Goal: Find specific page/section: Find specific page/section

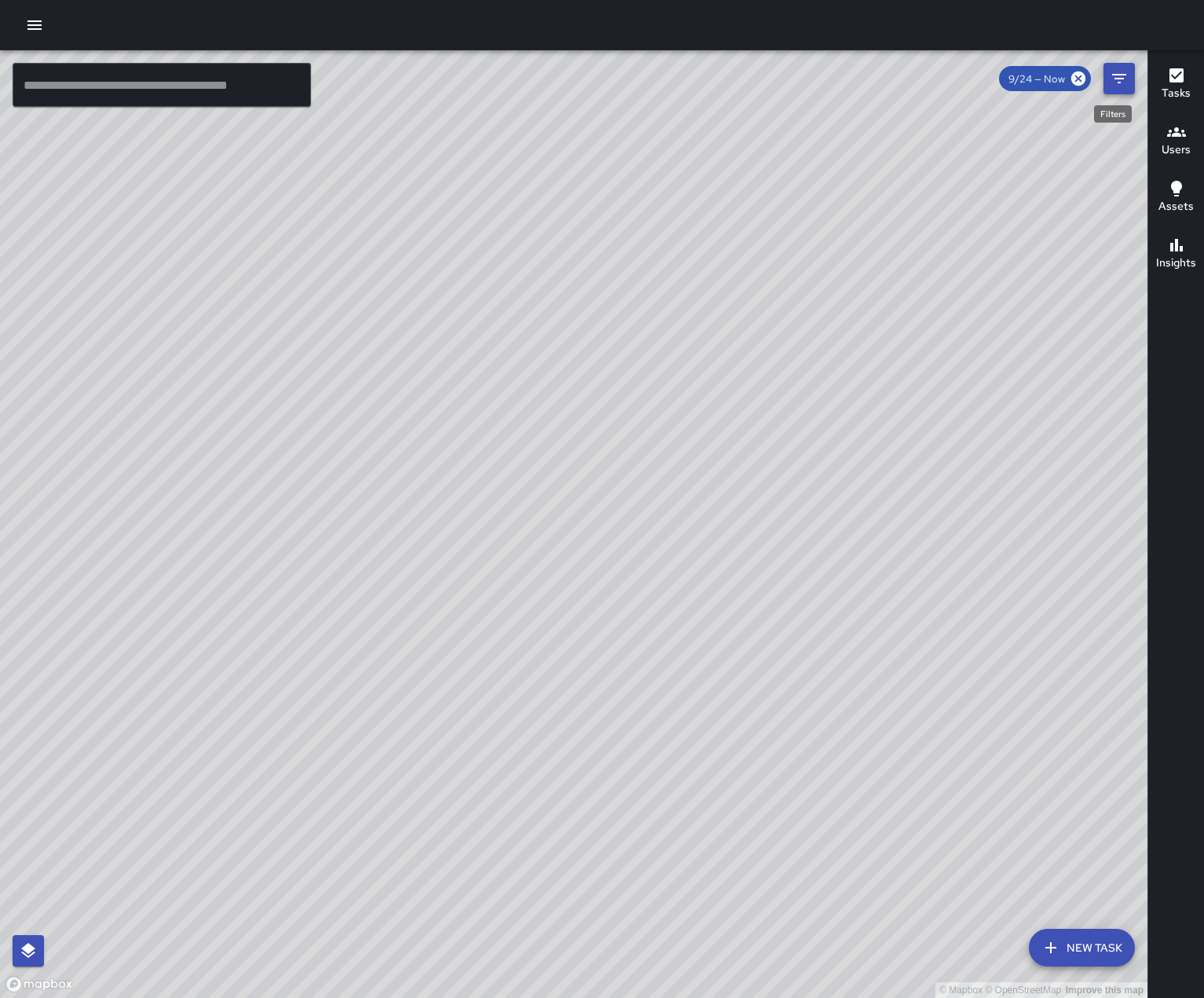
click at [1120, 77] on icon "Filters" at bounding box center [1120, 78] width 19 height 19
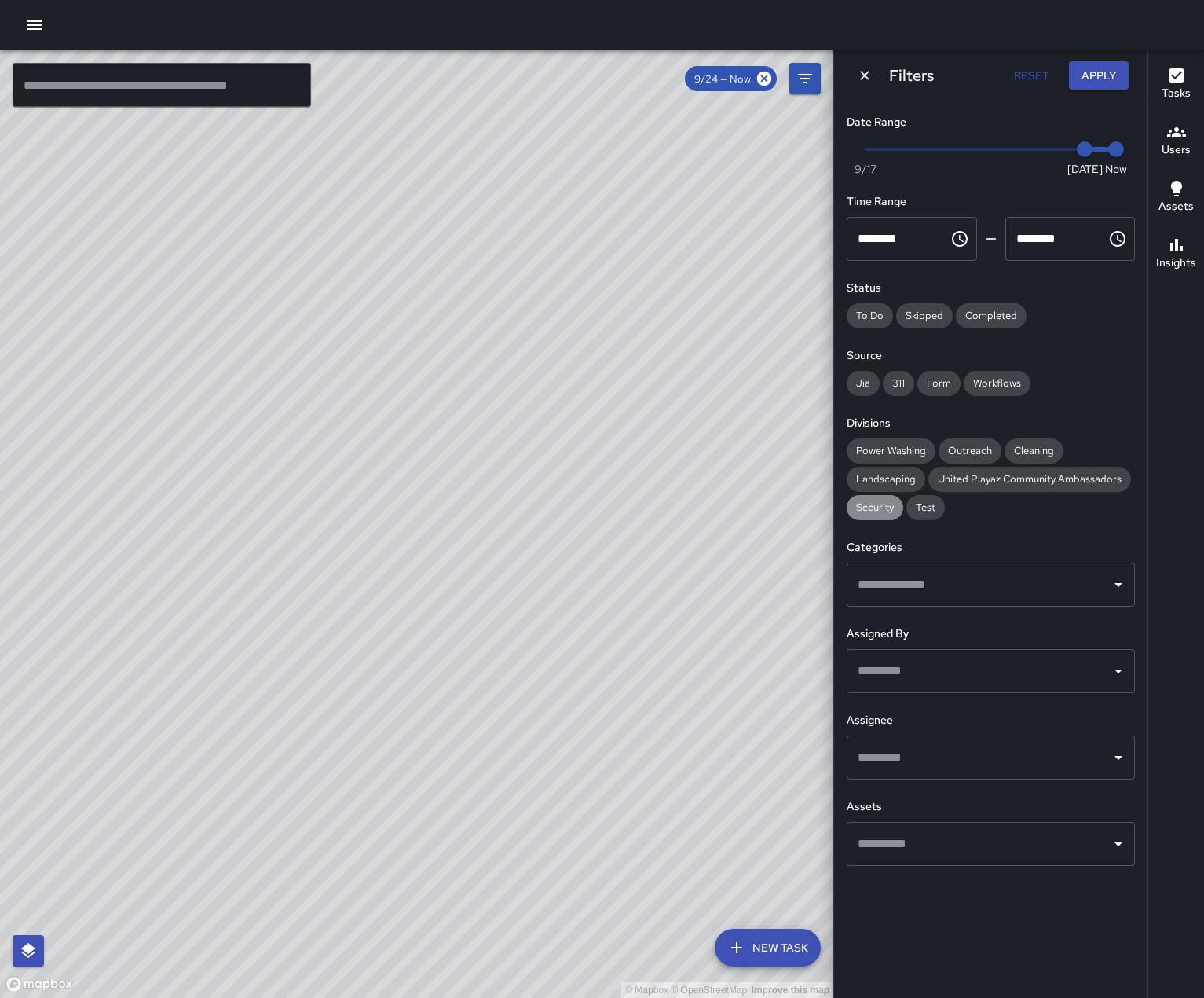
click at [888, 514] on span "Security" at bounding box center [875, 508] width 57 height 14
click at [1121, 767] on icon "Open" at bounding box center [1119, 757] width 19 height 19
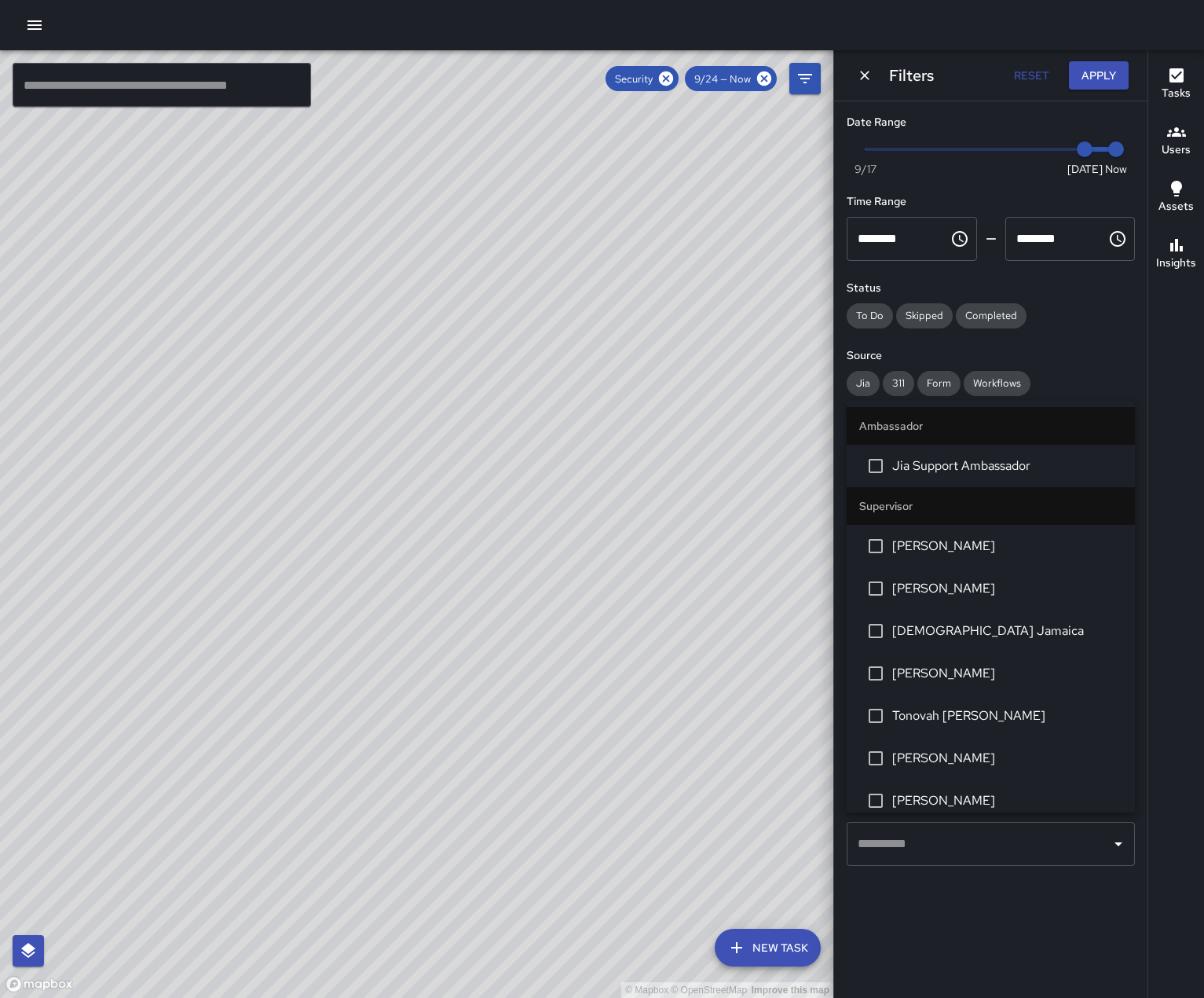
scroll to position [360, 0]
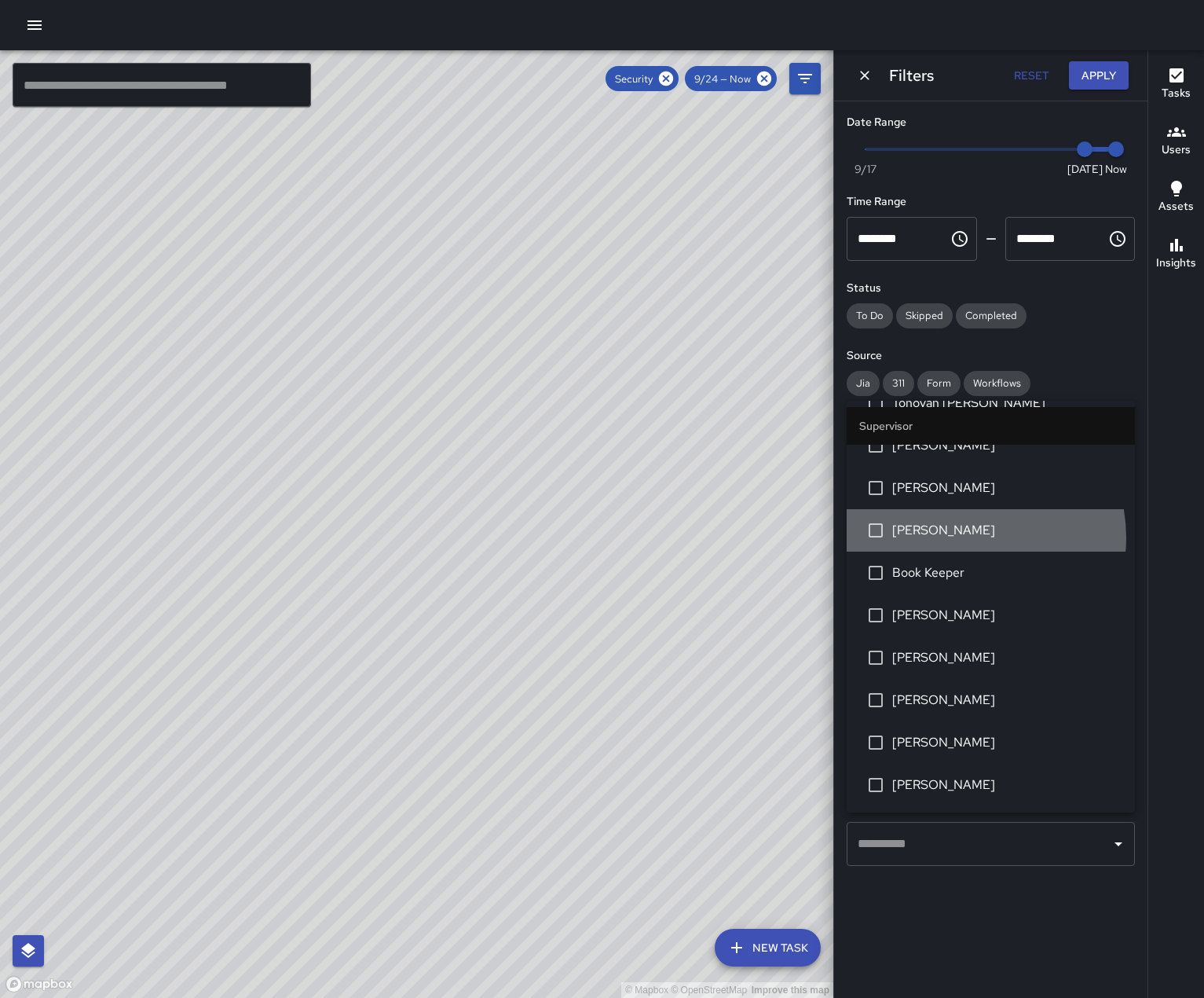
click at [963, 528] on span "[PERSON_NAME]" at bounding box center [1008, 531] width 230 height 19
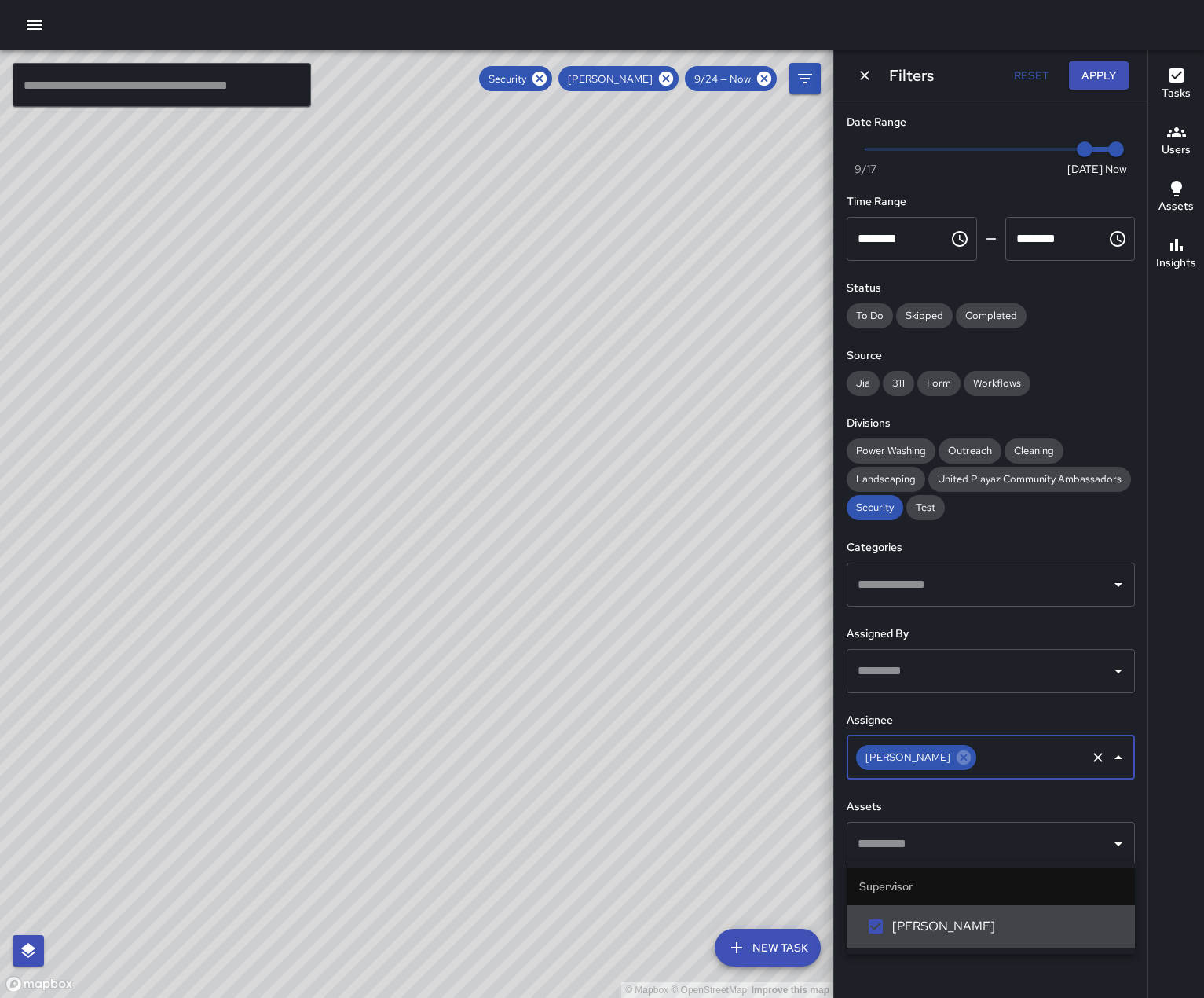
scroll to position [0, 0]
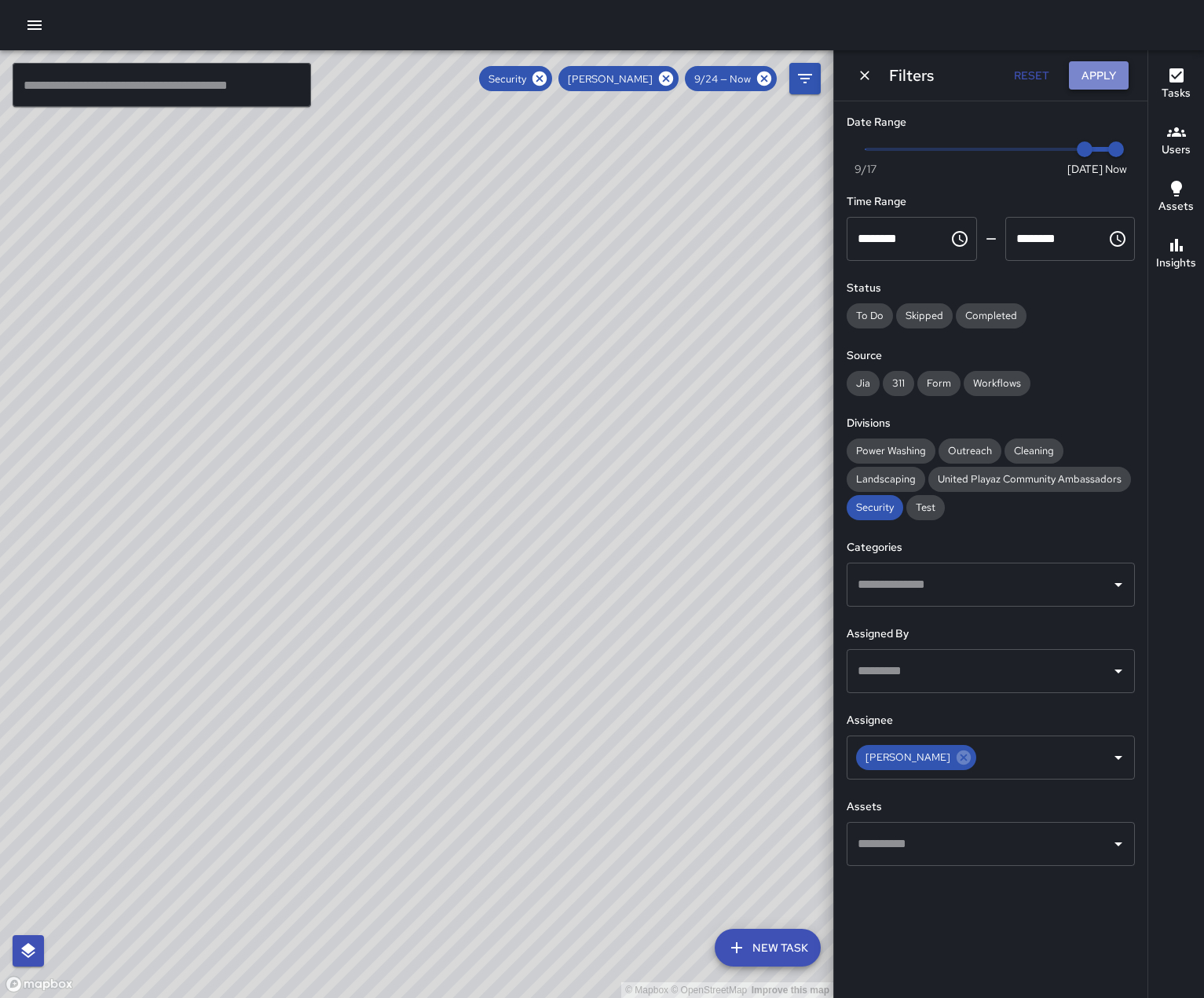
click at [1086, 69] on button "Apply" at bounding box center [1098, 76] width 59 height 29
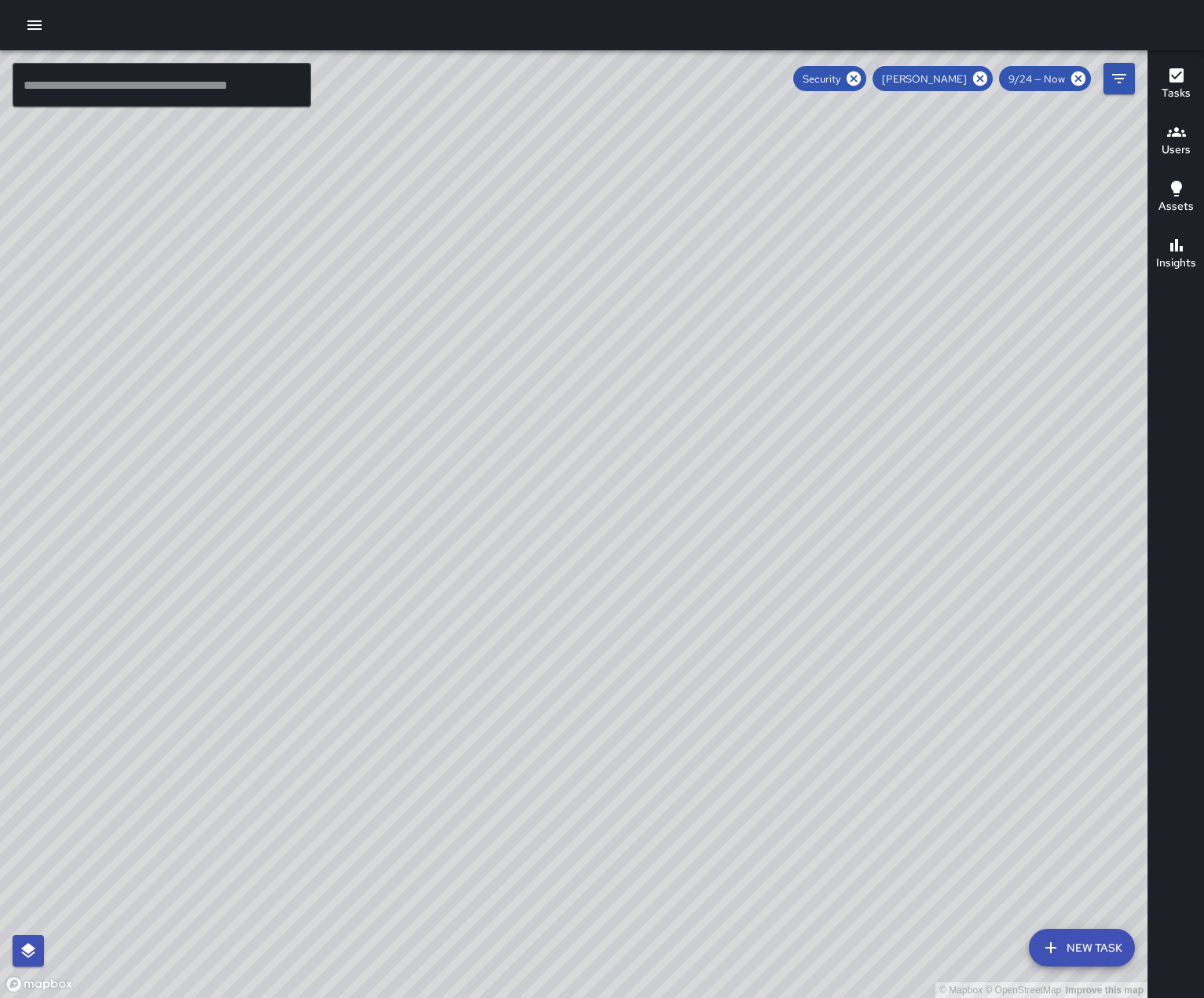
drag, startPoint x: 839, startPoint y: 561, endPoint x: 553, endPoint y: 546, distance: 286.4
click at [553, 546] on div "© Mapbox © OpenStreetMap Improve this map" at bounding box center [574, 523] width 1147 height 947
drag, startPoint x: 804, startPoint y: 381, endPoint x: 960, endPoint y: 358, distance: 157.7
click at [960, 358] on div "© Mapbox © OpenStreetMap Improve this map" at bounding box center [574, 523] width 1147 height 947
